Goal: Browse casually: Explore the website without a specific task or goal

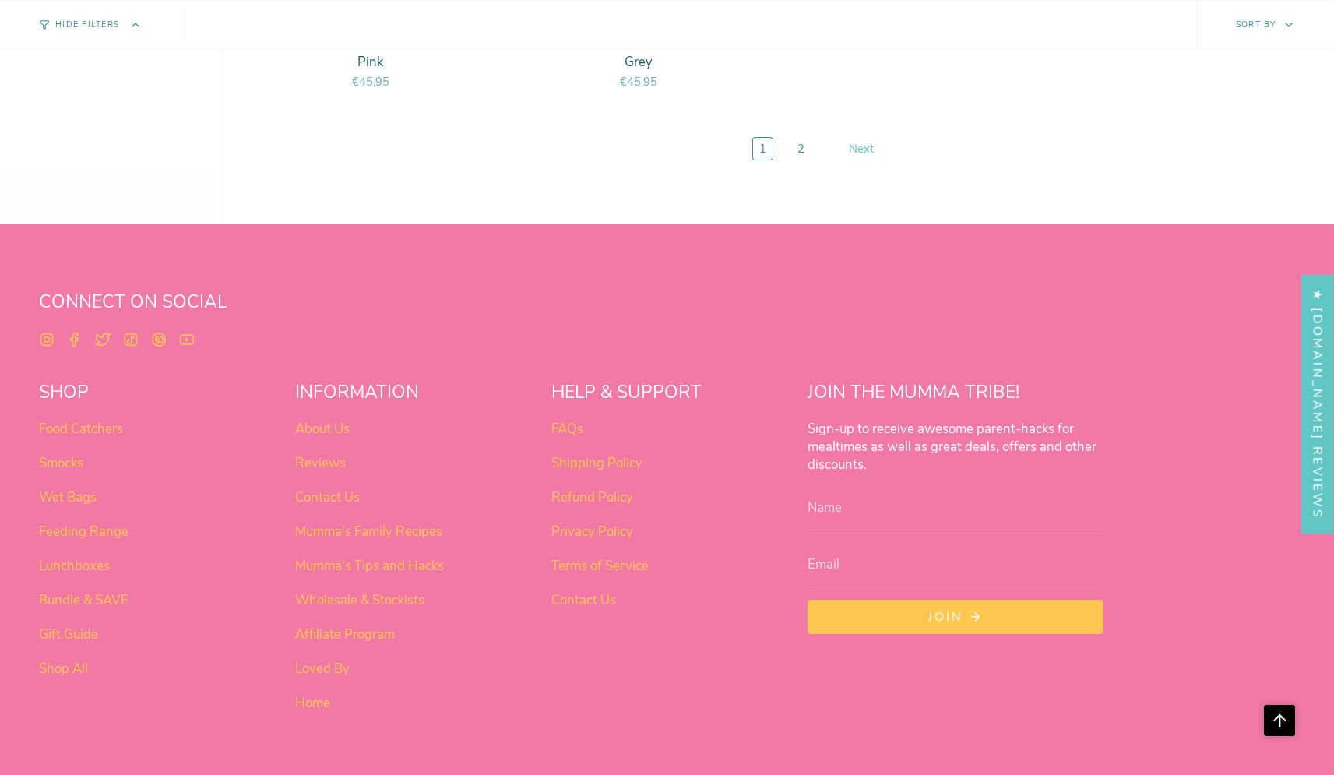
scroll to position [6600, 0]
